Goal: Register for event/course

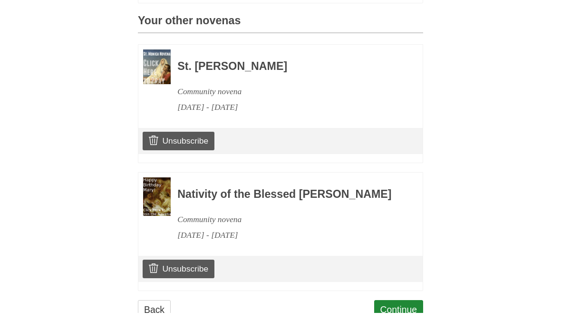
scroll to position [393, 0]
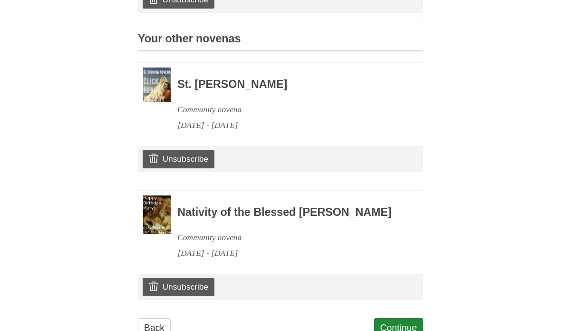
click at [402, 331] on link "Continue" at bounding box center [398, 328] width 49 height 20
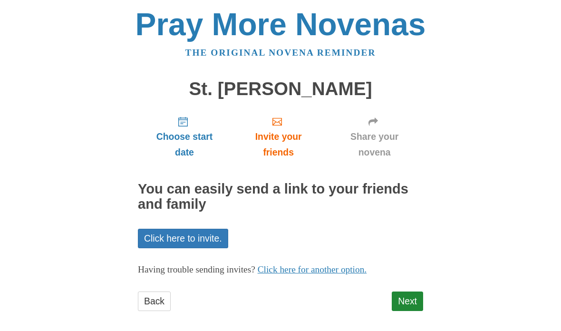
click at [405, 299] on link "Next" at bounding box center [407, 302] width 31 height 20
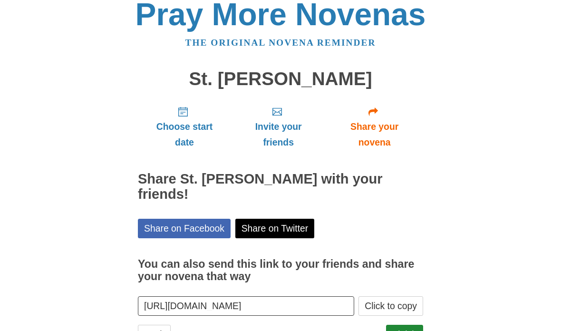
scroll to position [32, 0]
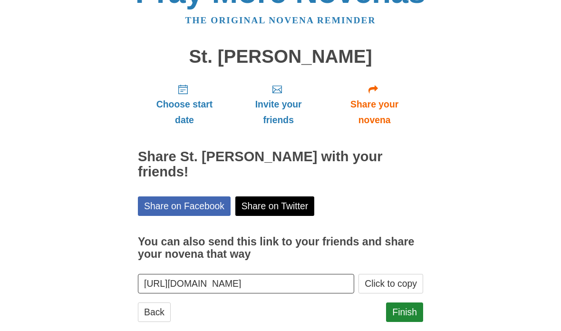
click at [403, 303] on link "Finish" at bounding box center [404, 313] width 37 height 20
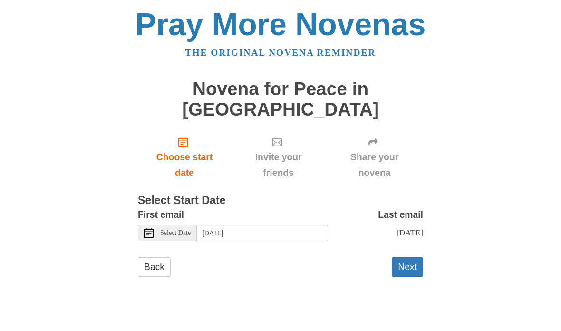
click at [411, 257] on button "Next" at bounding box center [407, 267] width 31 height 20
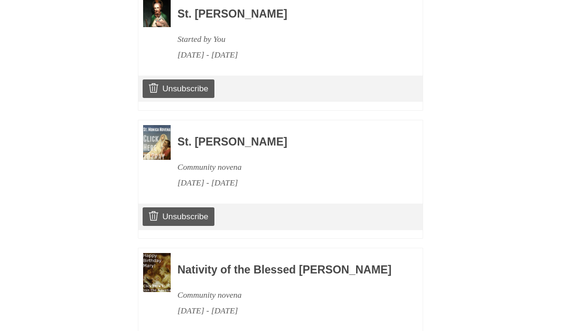
scroll to position [520, 0]
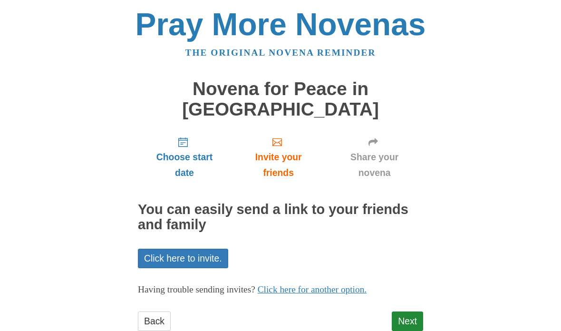
click at [411, 312] on link "Next" at bounding box center [407, 322] width 31 height 20
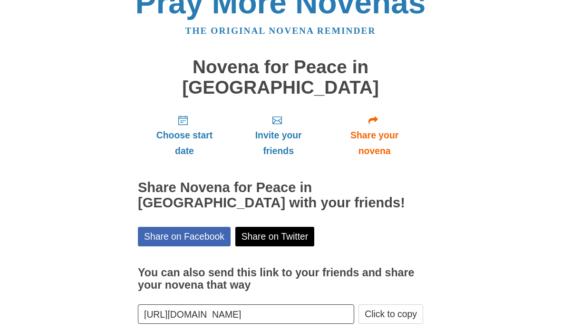
scroll to position [47, 0]
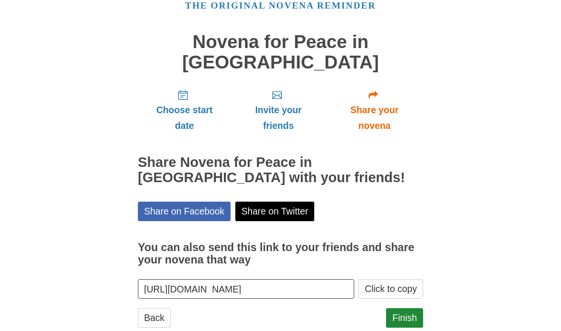
click at [407, 308] on link "Finish" at bounding box center [404, 318] width 37 height 20
